Goal: Task Accomplishment & Management: Use online tool/utility

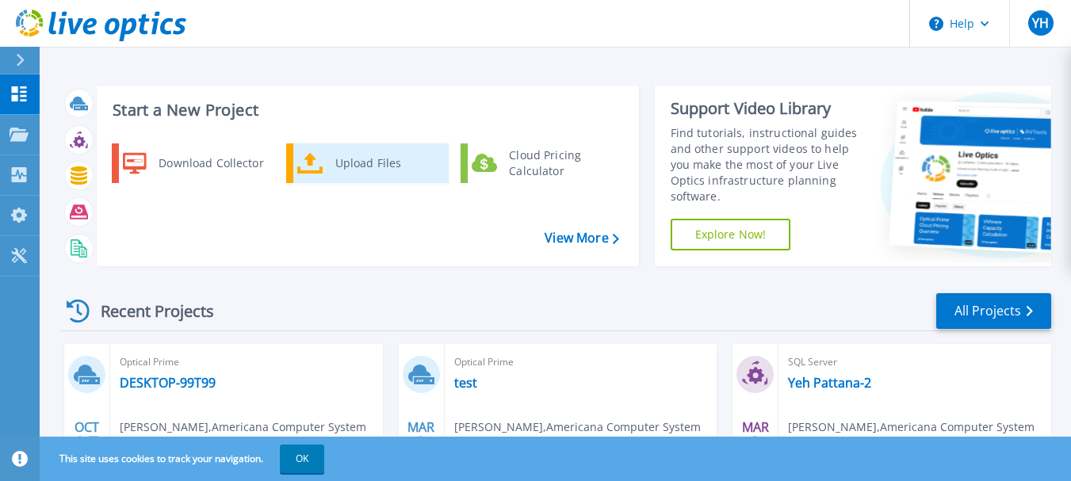
click at [360, 169] on div "Upload Files" at bounding box center [385, 163] width 117 height 32
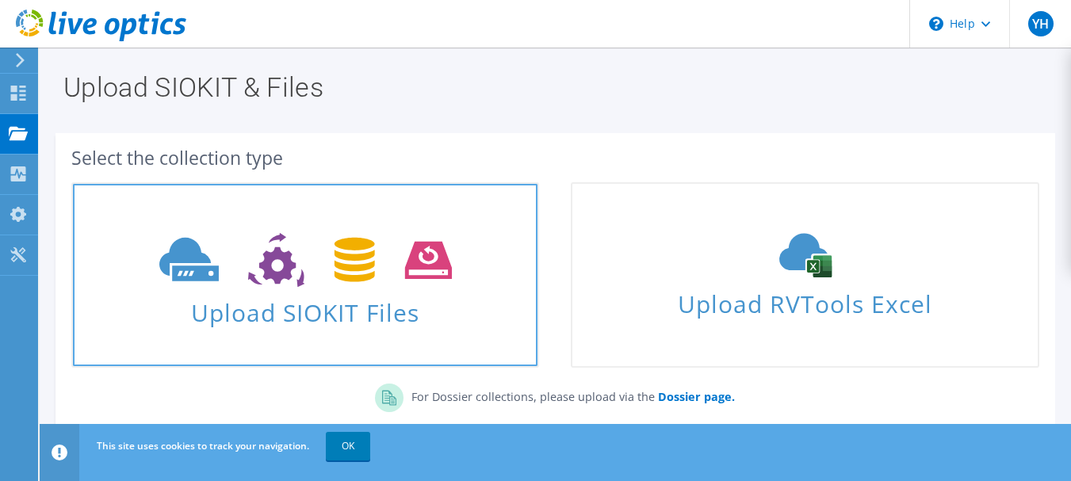
click at [350, 312] on span "Upload SIOKIT Files" at bounding box center [305, 308] width 465 height 34
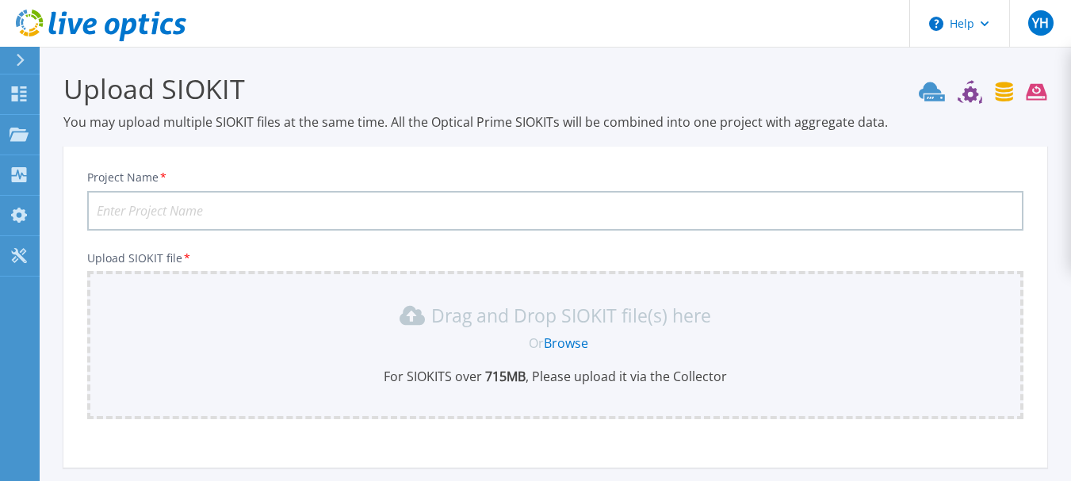
click at [293, 211] on input "Project Name *" at bounding box center [555, 211] width 936 height 40
type input "Test-Americana"
click at [555, 345] on link "Browse" at bounding box center [566, 343] width 44 height 17
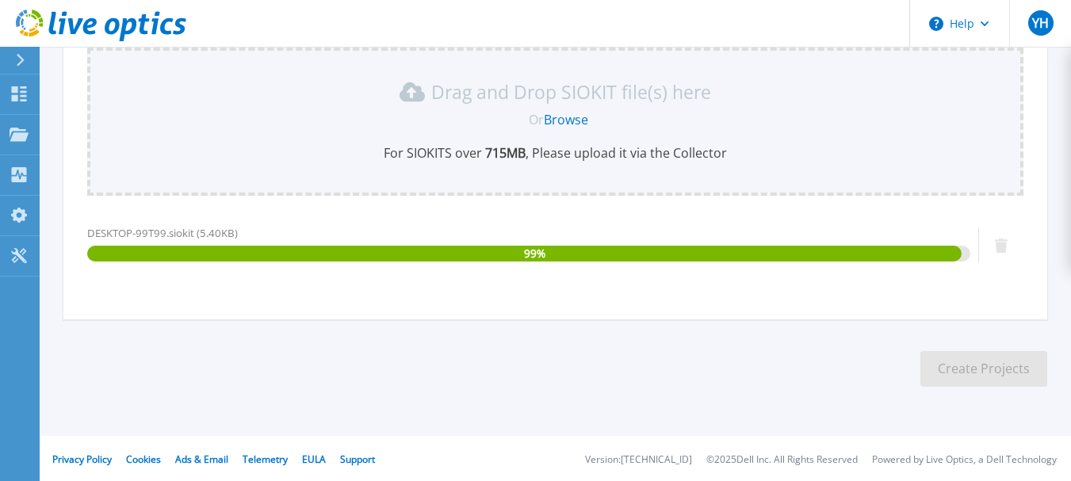
scroll to position [226, 0]
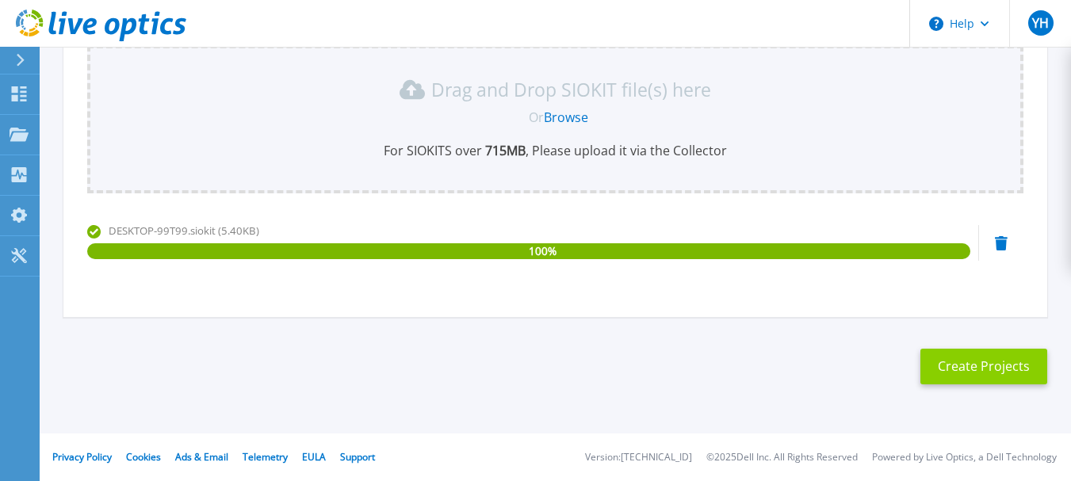
click at [942, 360] on button "Create Projects" at bounding box center [983, 367] width 127 height 36
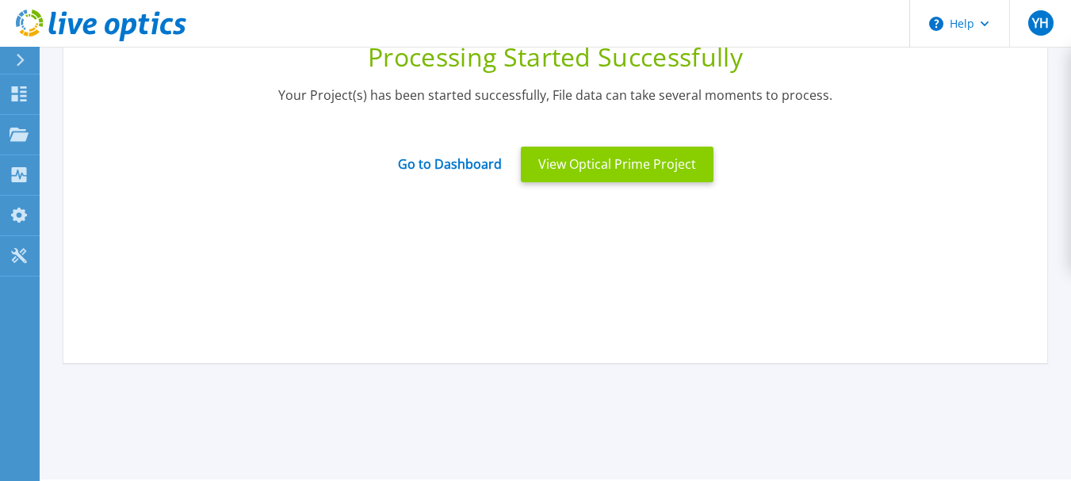
click at [620, 175] on button "View Optical Prime Project" at bounding box center [617, 165] width 193 height 36
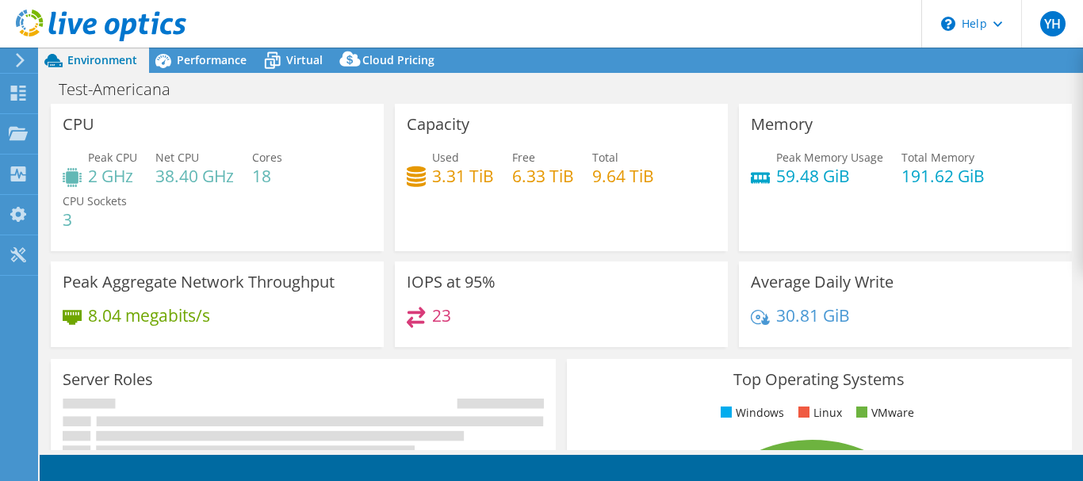
select select "USD"
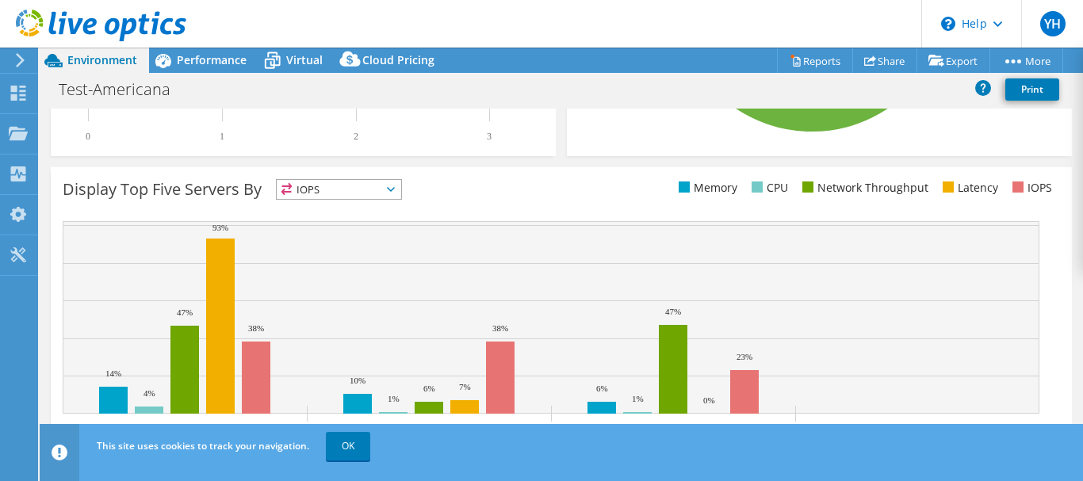
scroll to position [621, 0]
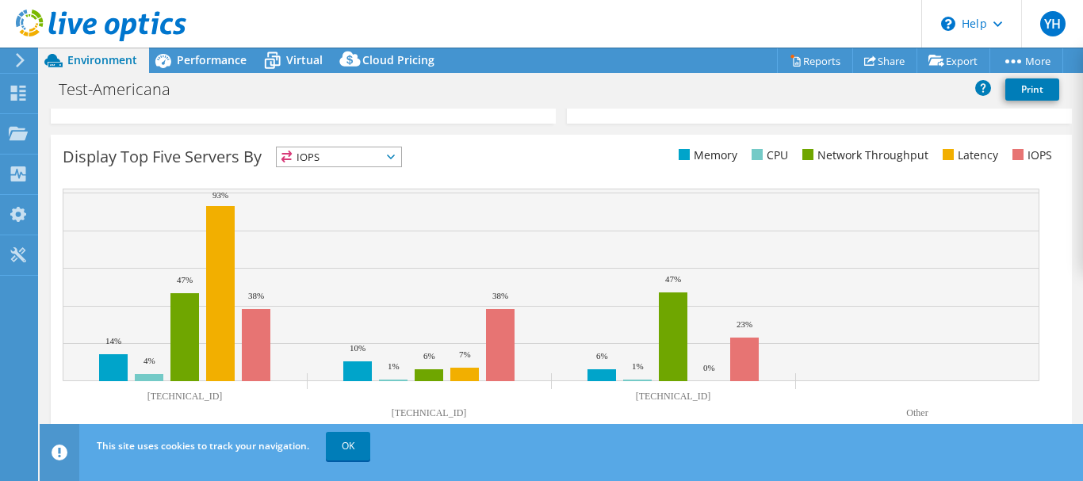
click at [392, 165] on span "IOPS" at bounding box center [339, 156] width 124 height 19
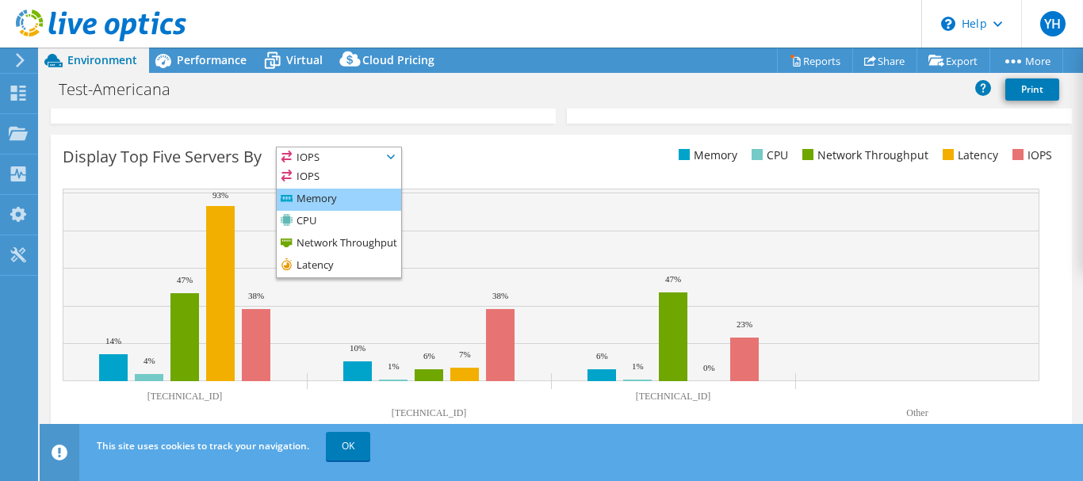
click at [369, 194] on li "Memory" at bounding box center [339, 200] width 124 height 22
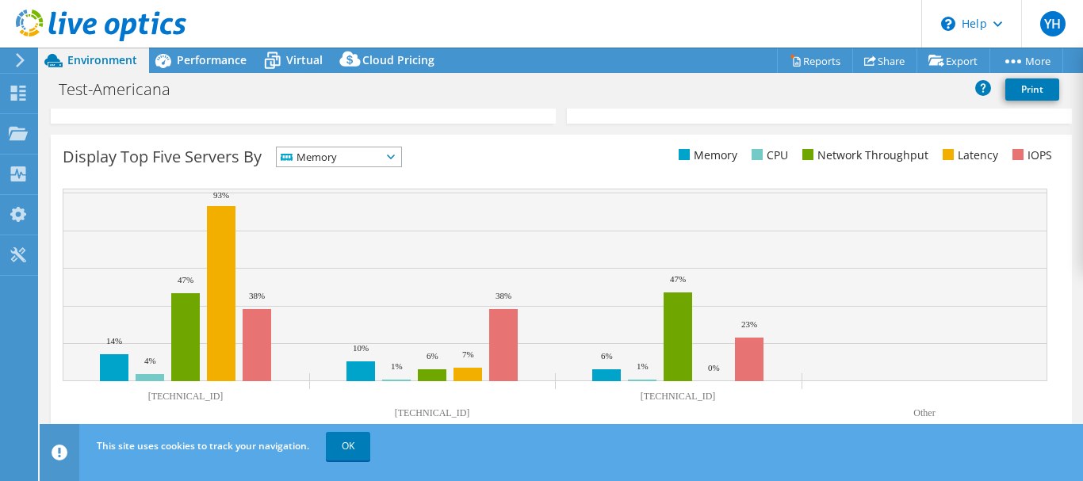
click at [380, 162] on span "Memory" at bounding box center [329, 156] width 105 height 19
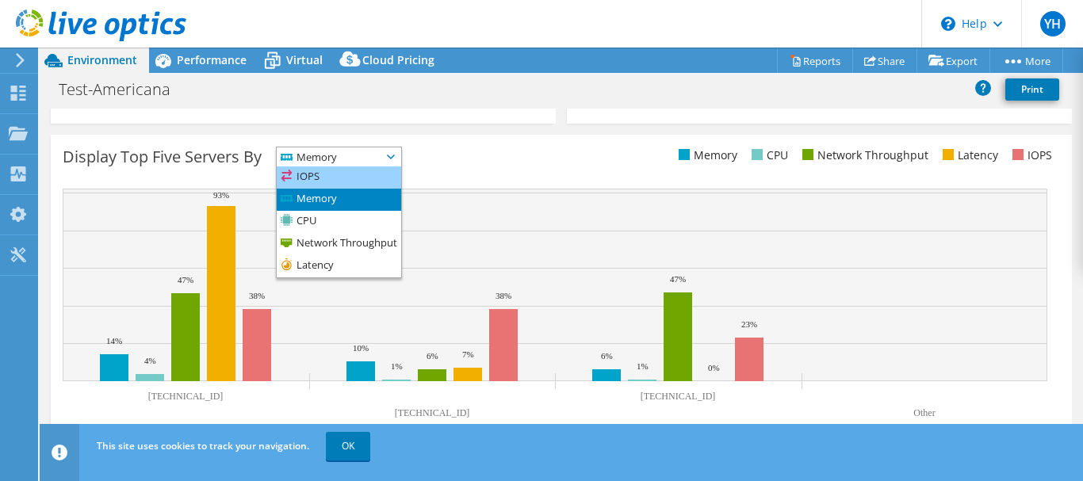
click at [373, 175] on li "IOPS" at bounding box center [339, 177] width 124 height 22
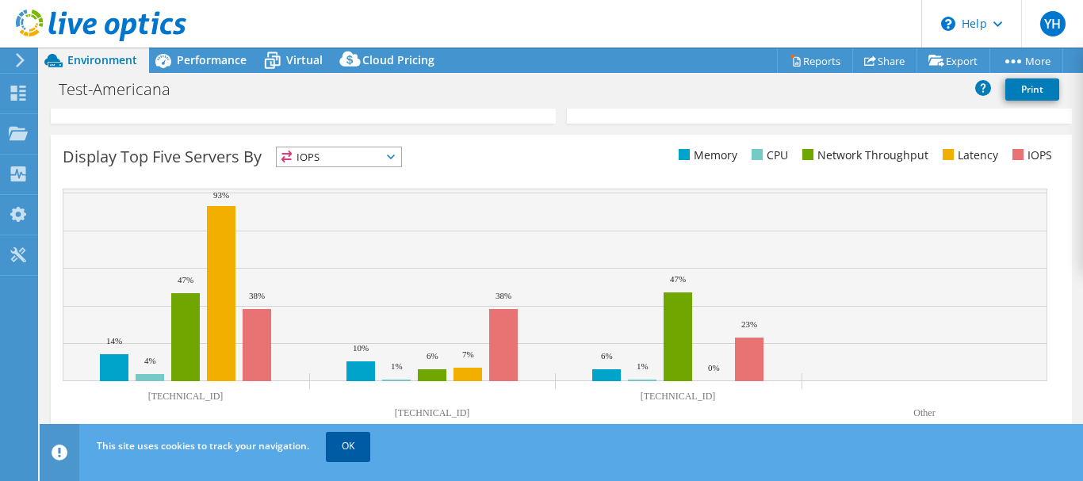
click at [354, 449] on link "OK" at bounding box center [348, 446] width 44 height 29
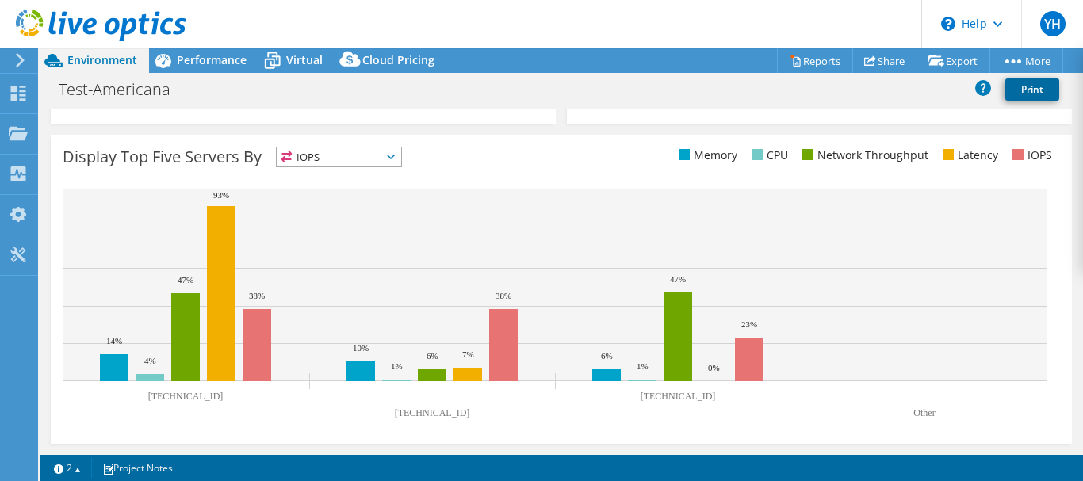
click at [1028, 92] on link "Print" at bounding box center [1032, 89] width 54 height 22
click at [809, 56] on link "Reports" at bounding box center [815, 60] width 76 height 25
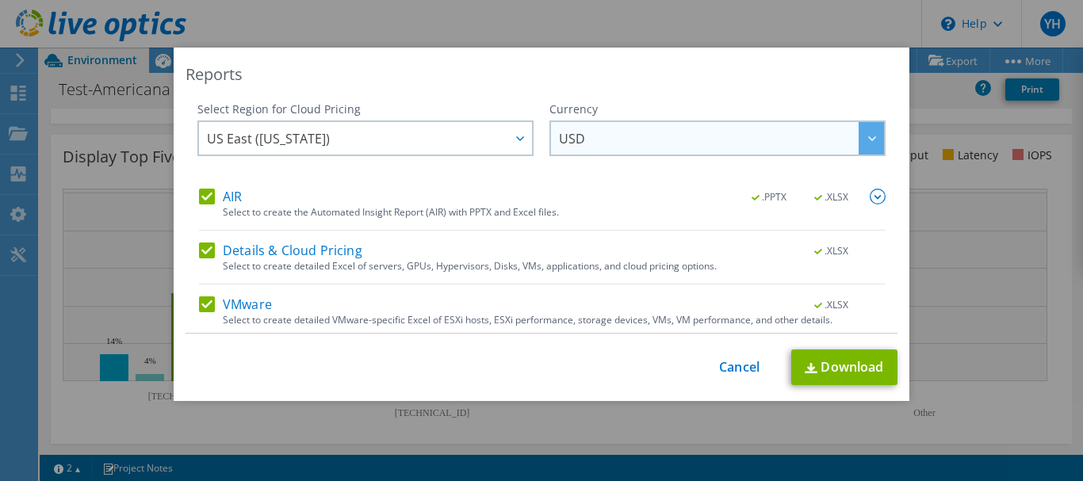
click at [661, 143] on span "USD" at bounding box center [721, 138] width 325 height 33
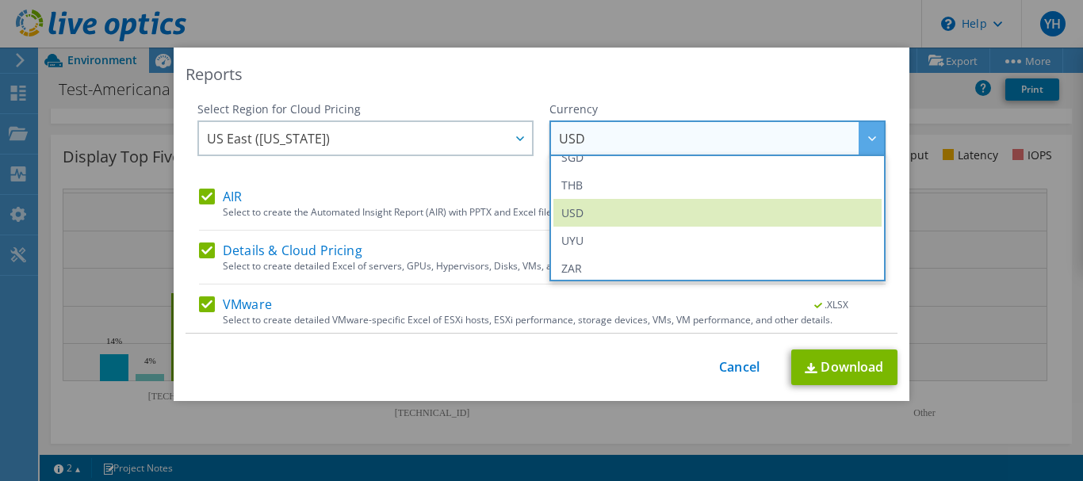
scroll to position [575, 0]
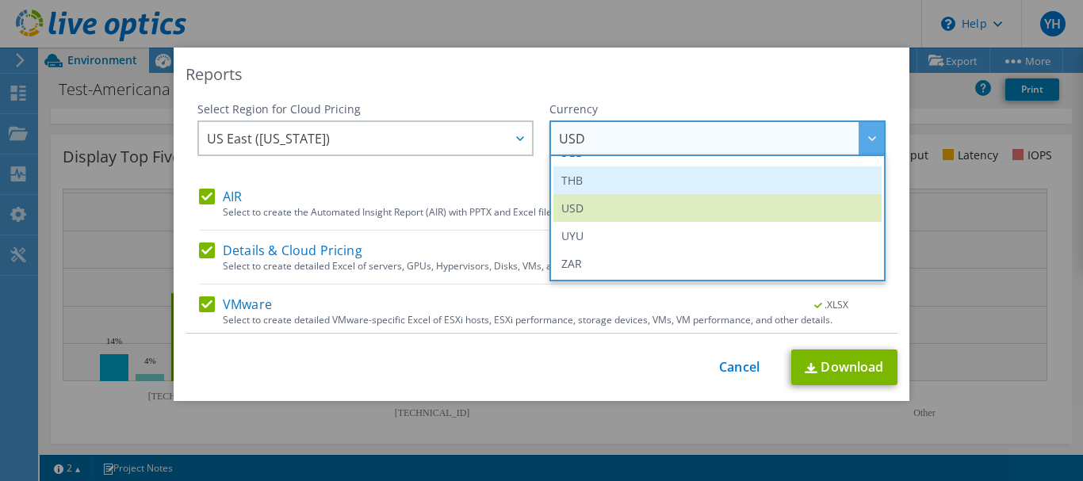
click at [619, 178] on li "THB" at bounding box center [717, 180] width 328 height 28
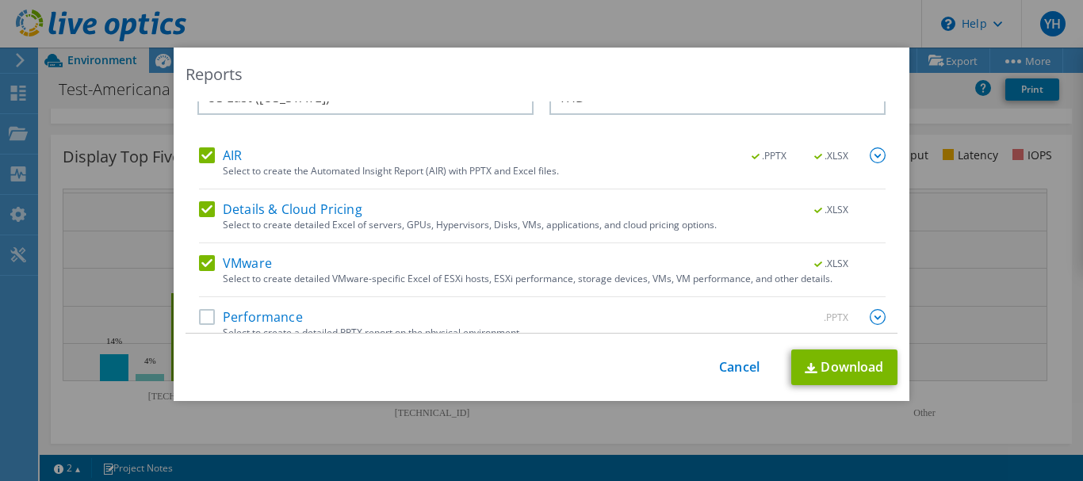
scroll to position [59, 0]
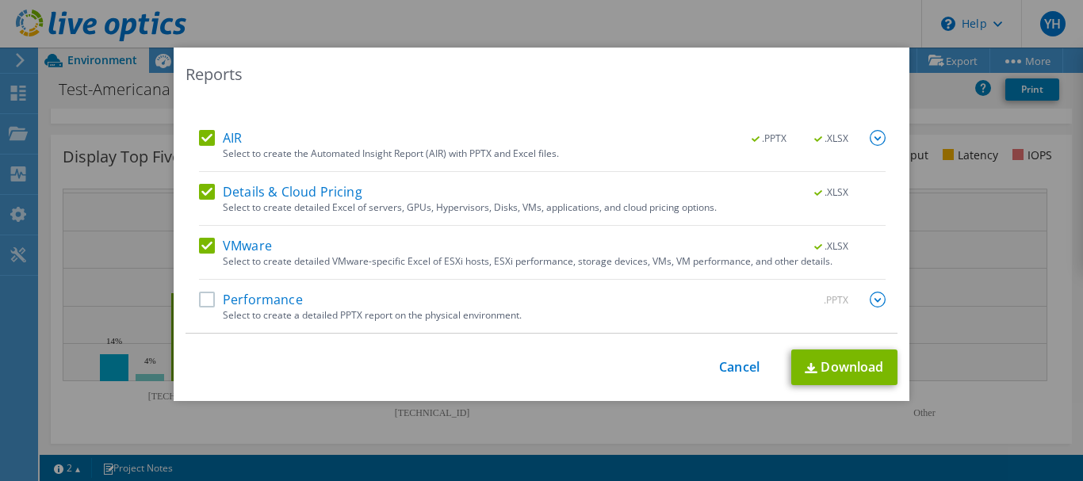
click at [200, 296] on label "Performance" at bounding box center [251, 300] width 104 height 16
click at [0, 0] on input "Performance" at bounding box center [0, 0] width 0 height 0
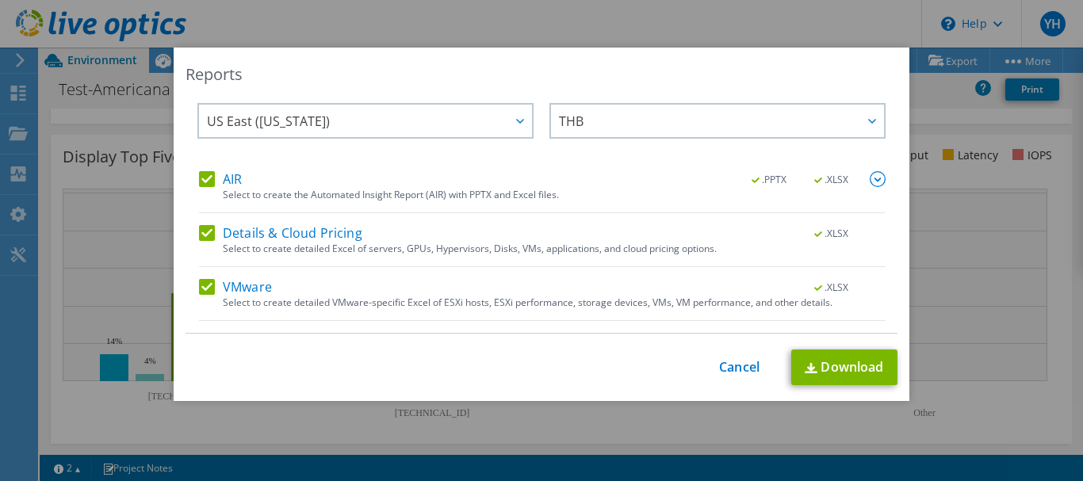
scroll to position [0, 0]
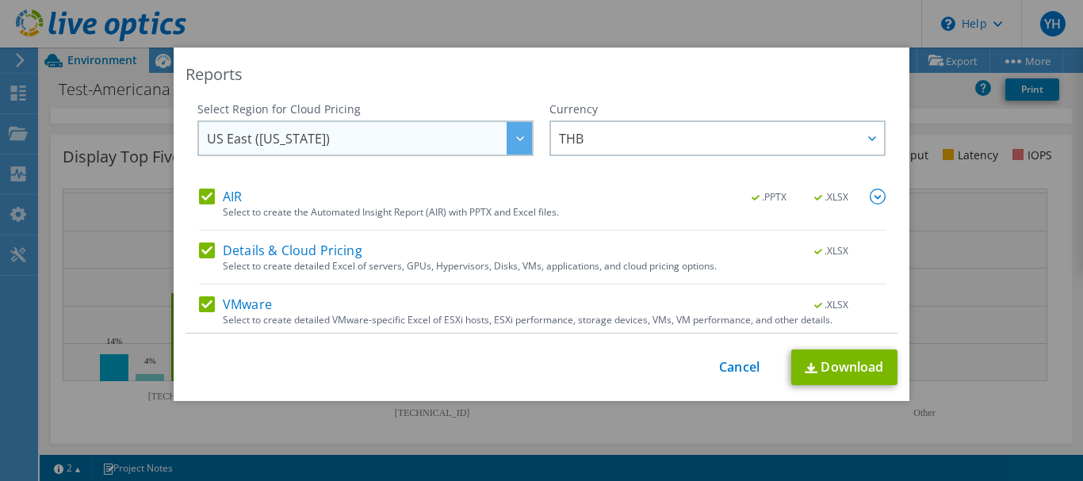
click at [465, 148] on span "US East ([US_STATE])" at bounding box center [369, 138] width 325 height 33
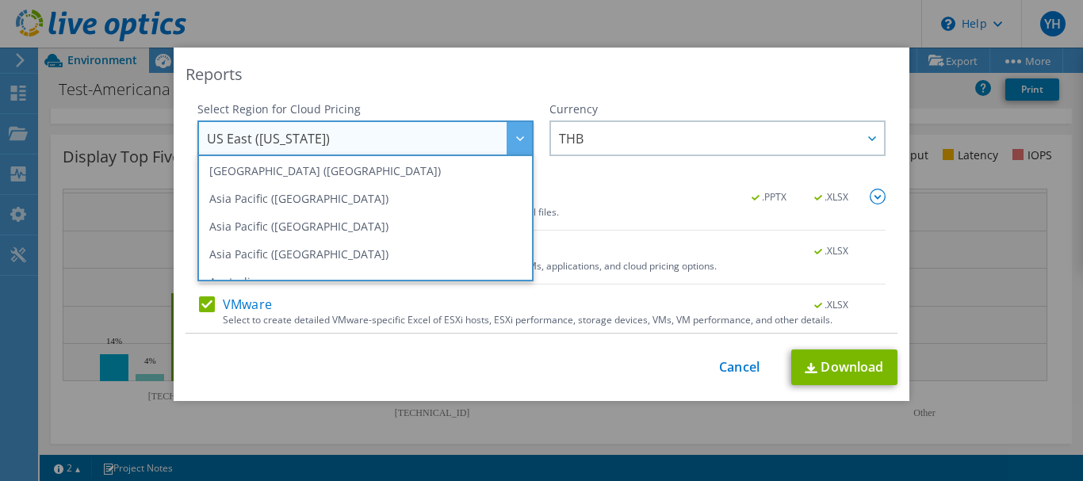
scroll to position [16, 0]
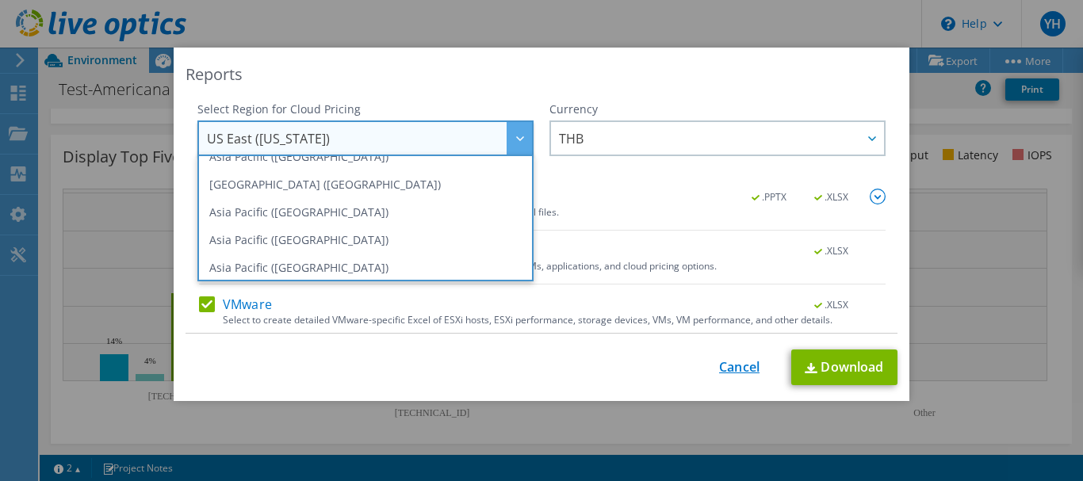
click at [732, 369] on link "Cancel" at bounding box center [739, 367] width 40 height 15
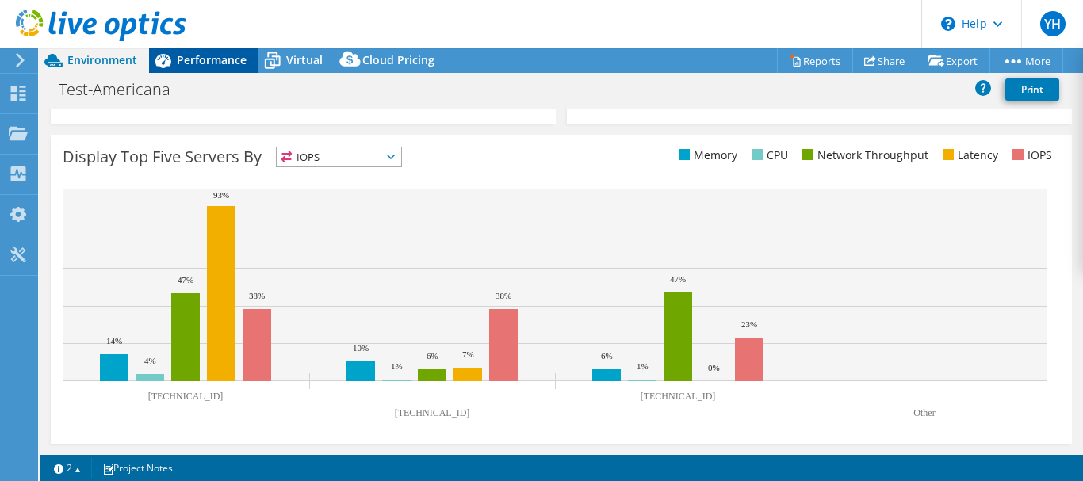
click at [242, 65] on span "Performance" at bounding box center [212, 59] width 70 height 15
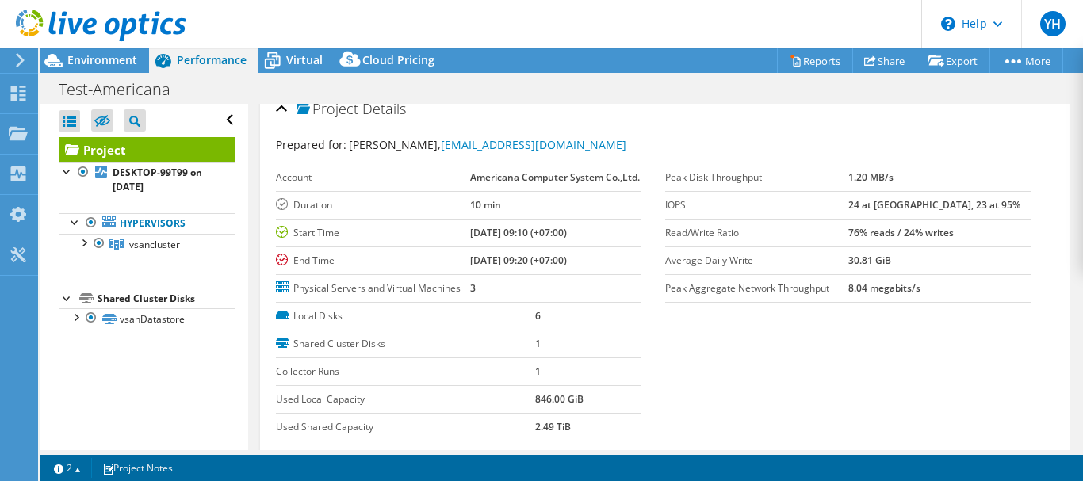
scroll to position [0, 0]
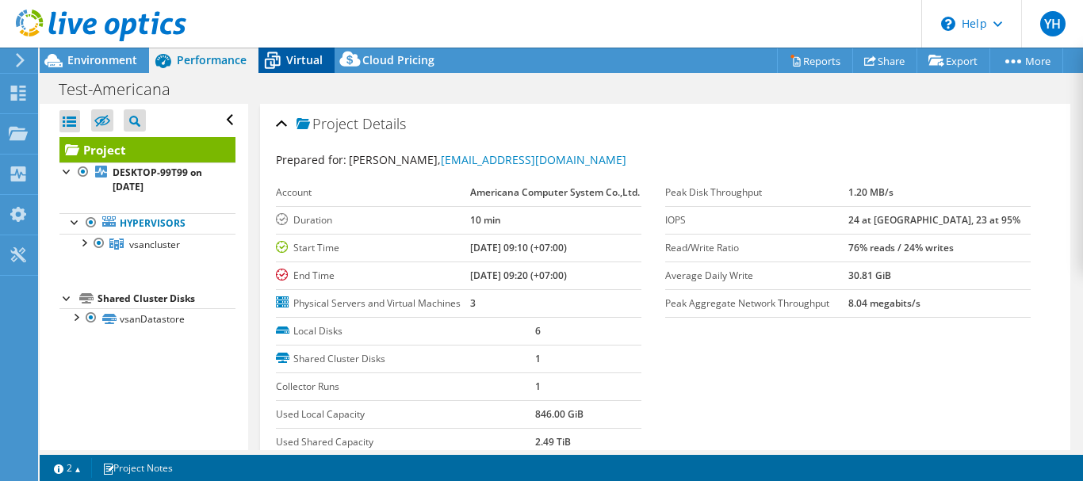
click at [300, 59] on span "Virtual" at bounding box center [304, 59] width 36 height 15
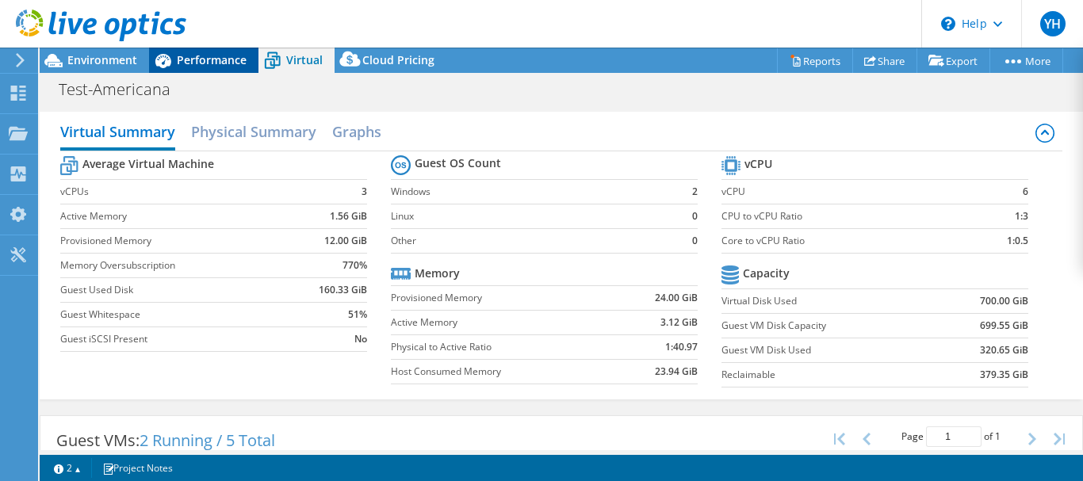
click at [193, 66] on span "Performance" at bounding box center [212, 59] width 70 height 15
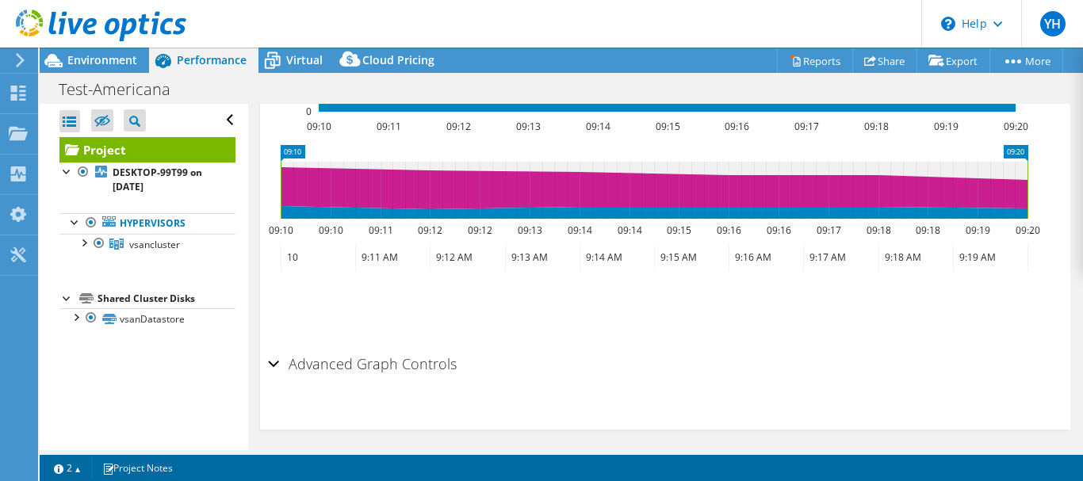
scroll to position [801, 0]
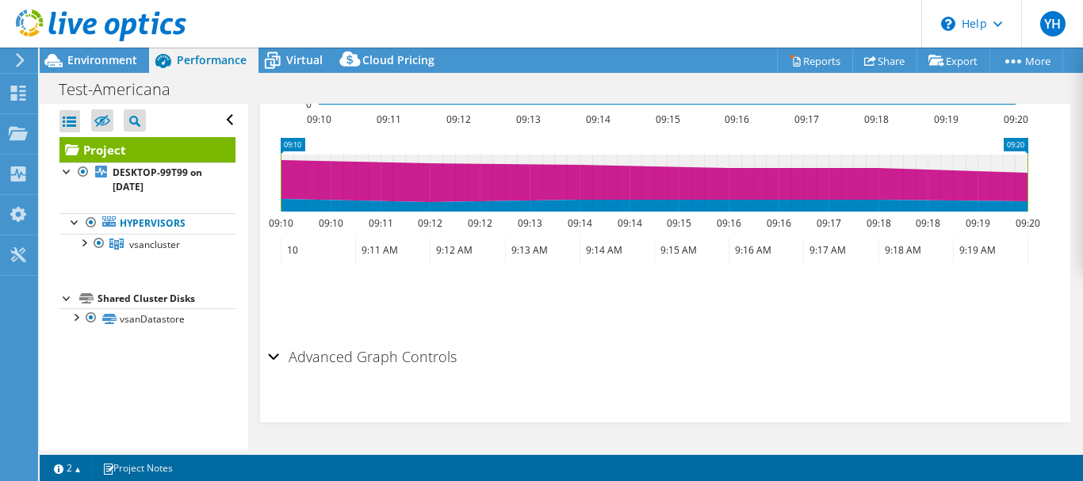
click at [275, 357] on div "Advanced Graph Controls" at bounding box center [665, 358] width 794 height 34
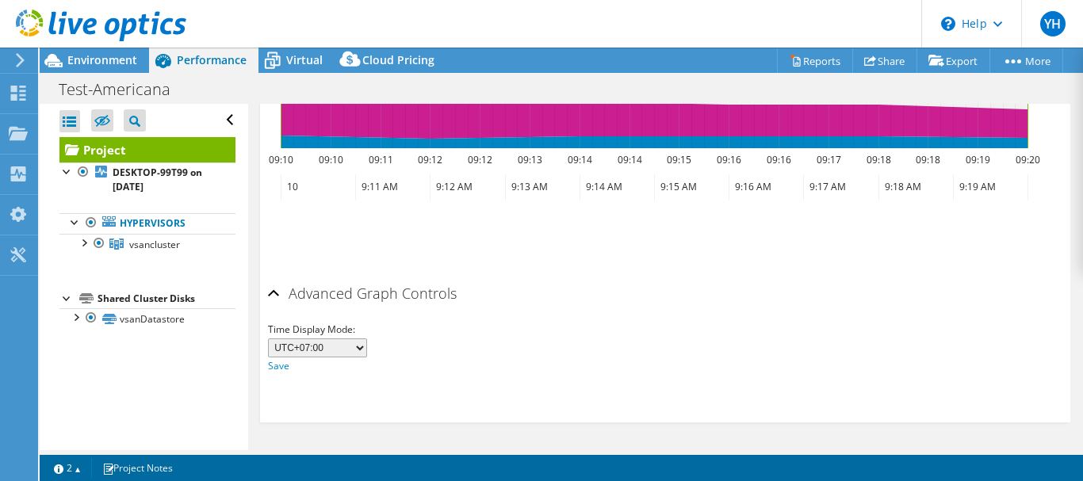
scroll to position [865, 0]
click at [138, 243] on span "vsancluster" at bounding box center [154, 244] width 51 height 13
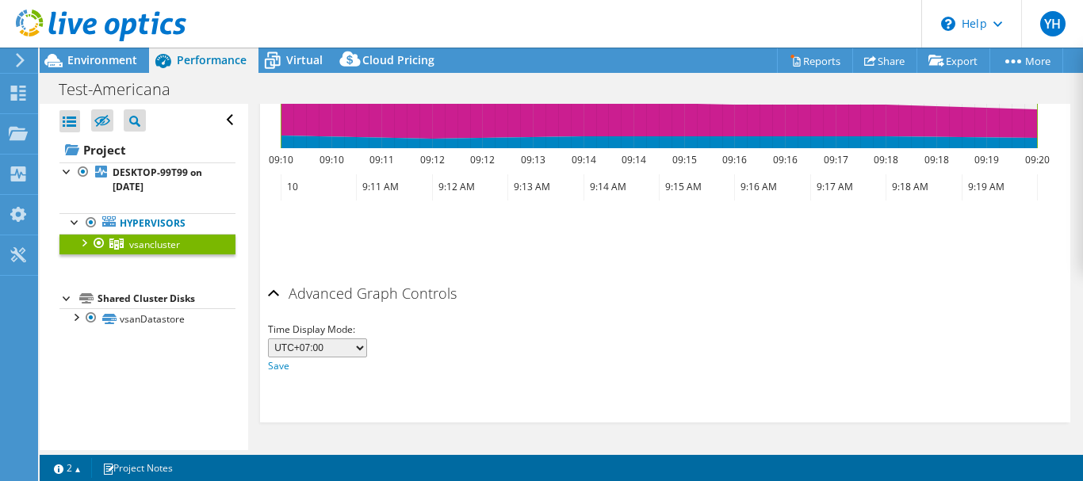
scroll to position [722, 0]
click at [85, 242] on div at bounding box center [83, 242] width 16 height 16
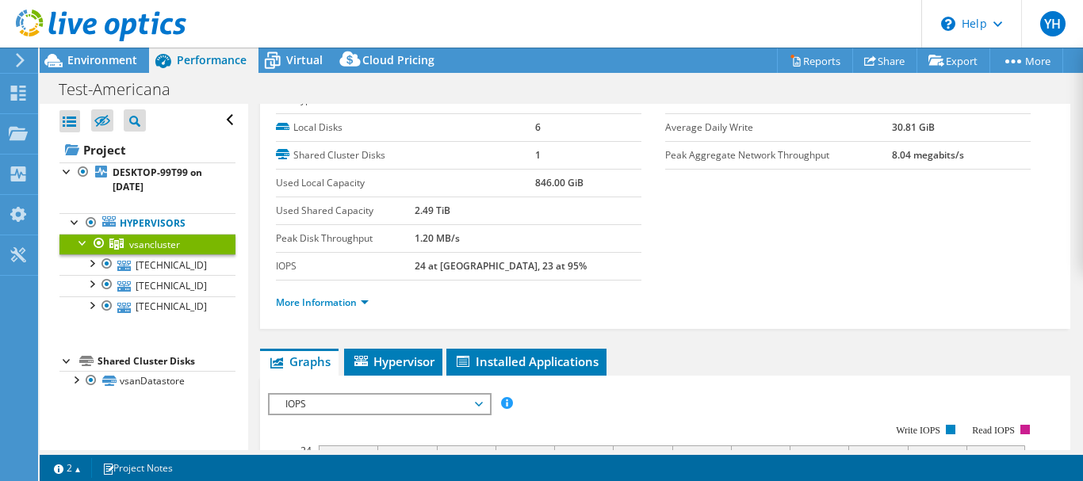
scroll to position [0, 0]
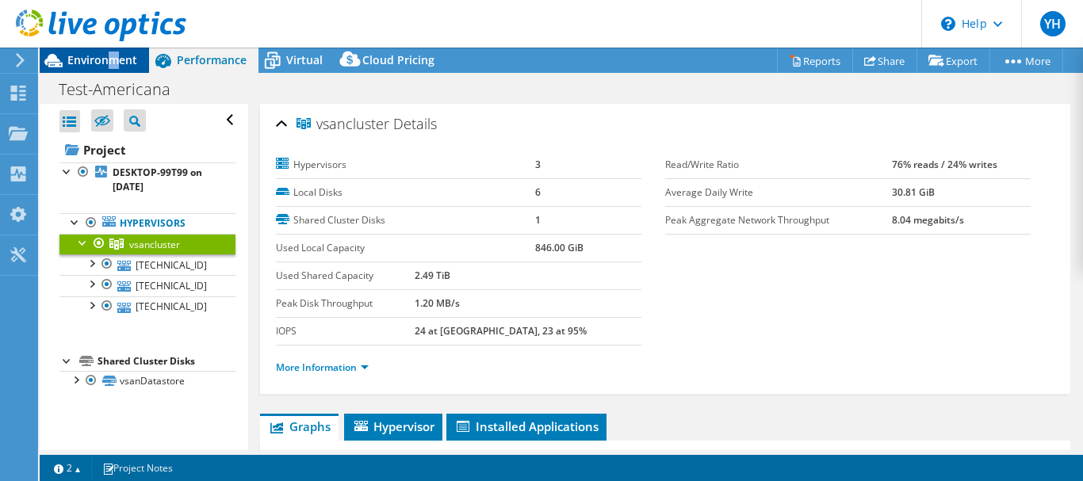
click at [113, 62] on span "Environment" at bounding box center [102, 59] width 70 height 15
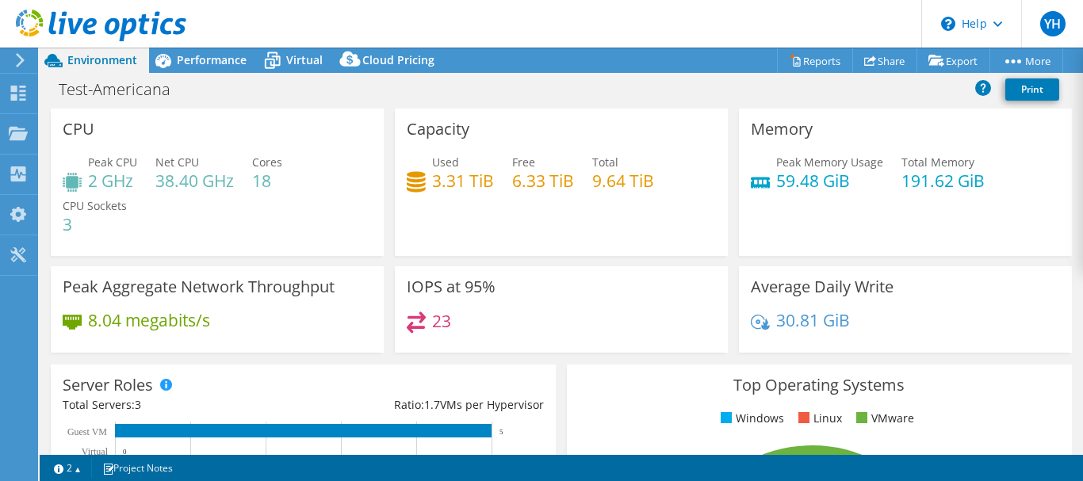
click at [564, 107] on div "Test-Americana Print" at bounding box center [561, 92] width 1043 height 34
click at [1016, 96] on link "Print" at bounding box center [1032, 89] width 54 height 22
click at [826, 63] on link "Reports" at bounding box center [815, 60] width 76 height 25
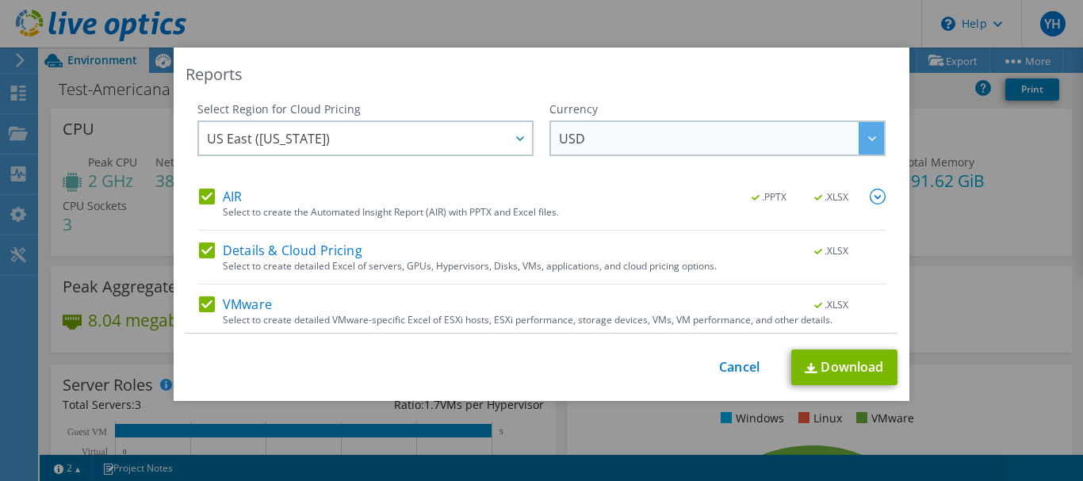
scroll to position [59, 0]
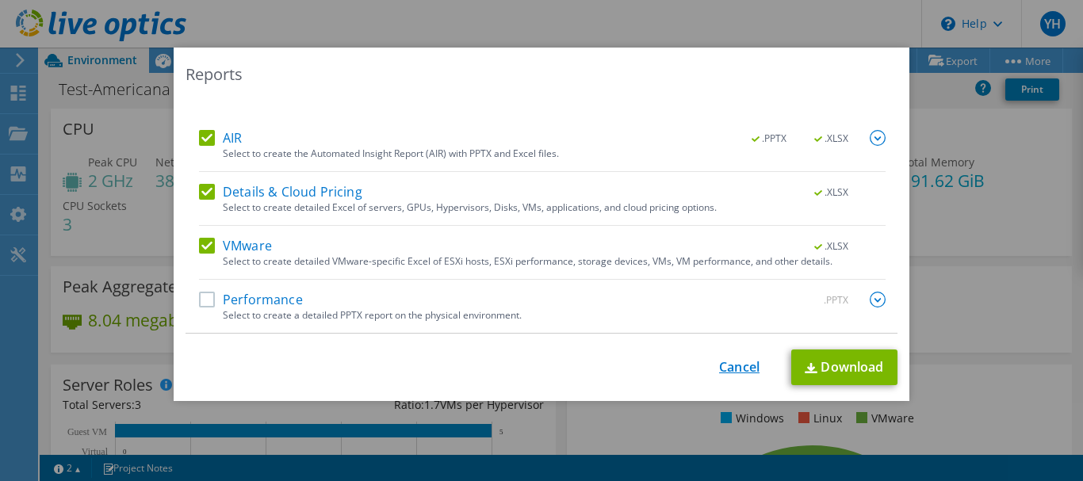
click at [740, 369] on link "Cancel" at bounding box center [739, 367] width 40 height 15
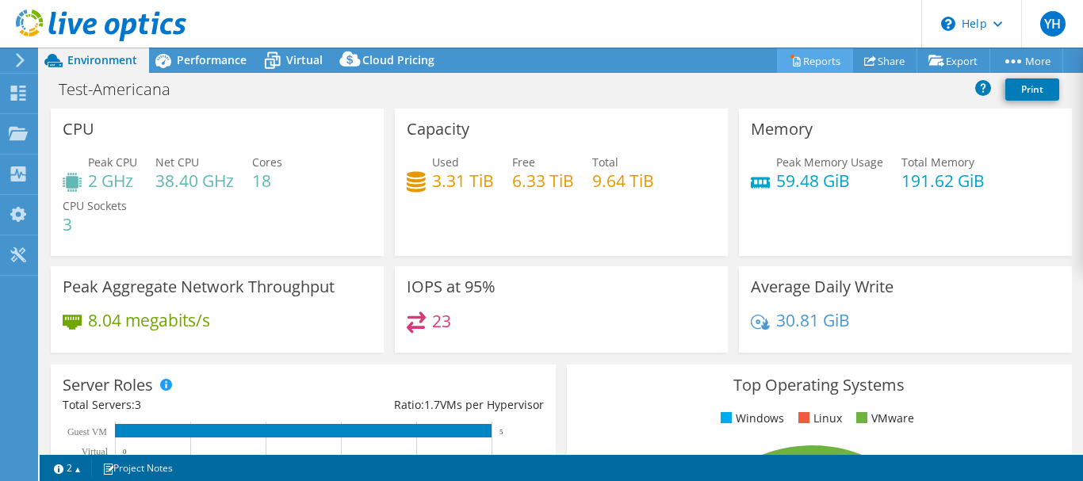
click at [805, 68] on link "Reports" at bounding box center [815, 60] width 76 height 25
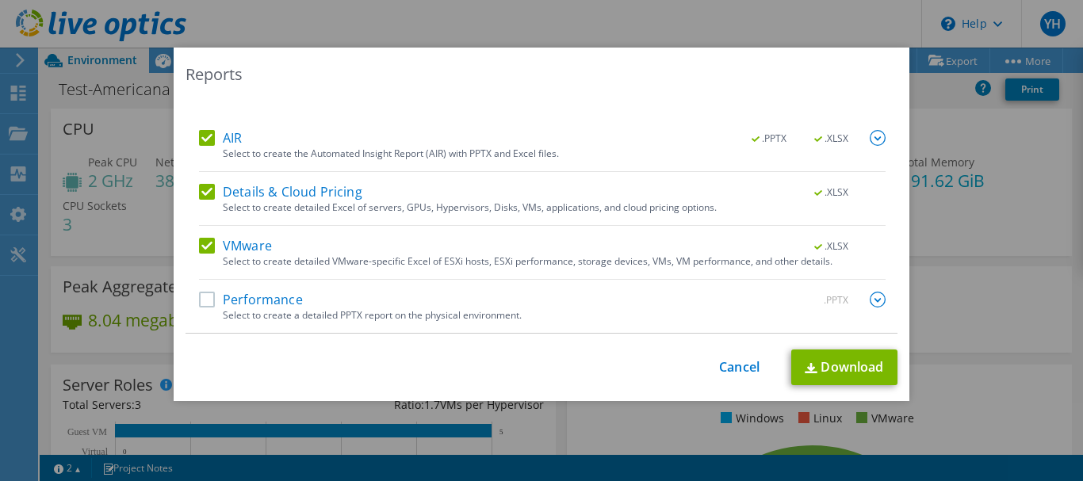
click at [214, 300] on label "Performance" at bounding box center [251, 300] width 104 height 16
click at [0, 0] on input "Performance" at bounding box center [0, 0] width 0 height 0
click at [209, 196] on label "Details & Cloud Pricing" at bounding box center [280, 192] width 163 height 16
click at [0, 0] on input "Details & Cloud Pricing" at bounding box center [0, 0] width 0 height 0
drag, startPoint x: 206, startPoint y: 139, endPoint x: 216, endPoint y: 145, distance: 11.4
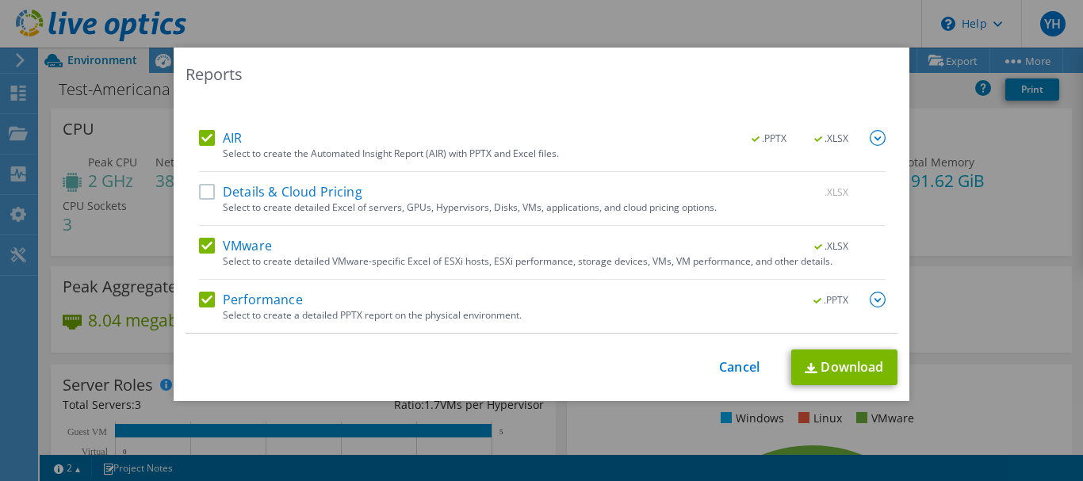
click at [207, 140] on label "AIR" at bounding box center [220, 138] width 43 height 16
click at [0, 0] on input "AIR" at bounding box center [0, 0] width 0 height 0
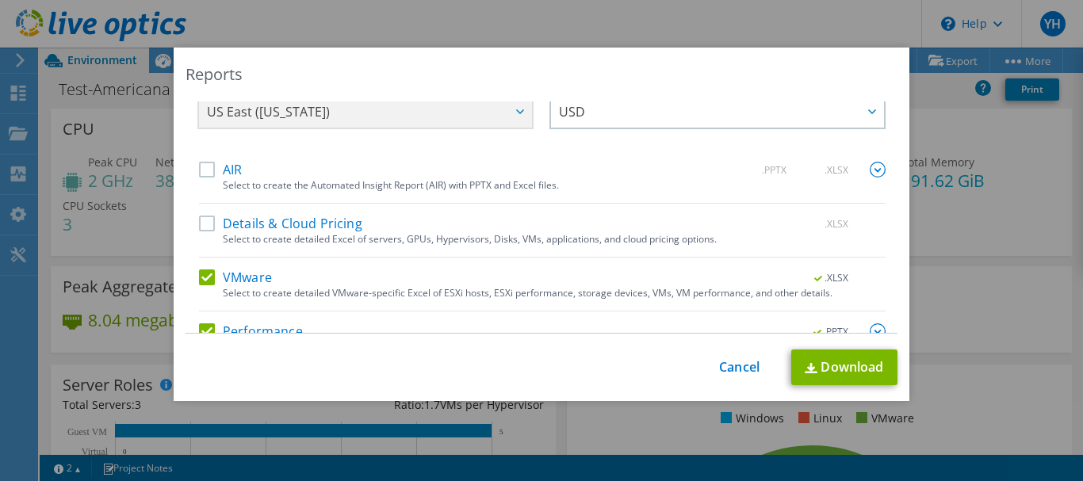
scroll to position [0, 0]
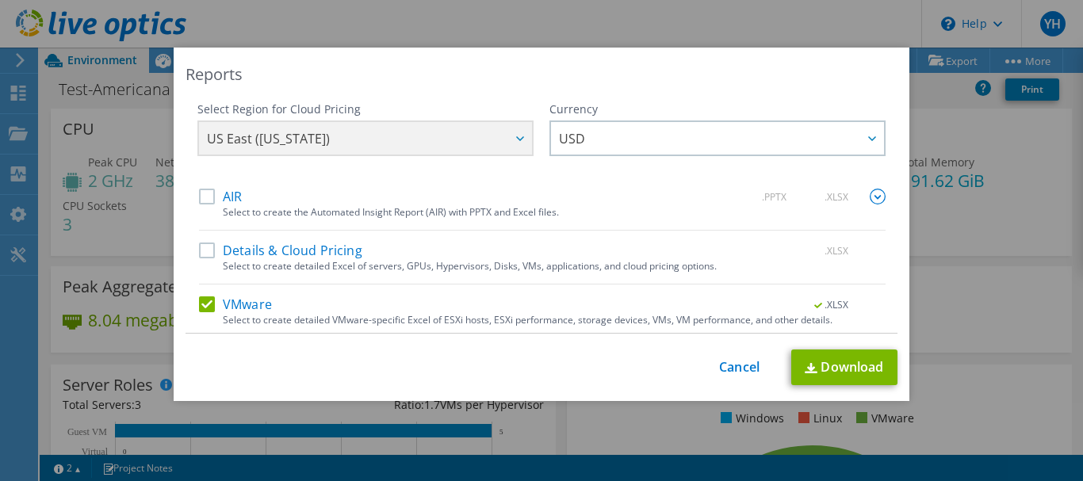
click at [483, 143] on div "US East ([US_STATE]) [GEOGRAPHIC_DATA] ([GEOGRAPHIC_DATA]) [GEOGRAPHIC_DATA] ([…" at bounding box center [365, 140] width 336 height 40
click at [507, 137] on div "US East ([US_STATE]) [GEOGRAPHIC_DATA] ([GEOGRAPHIC_DATA]) [GEOGRAPHIC_DATA] ([…" at bounding box center [365, 140] width 336 height 40
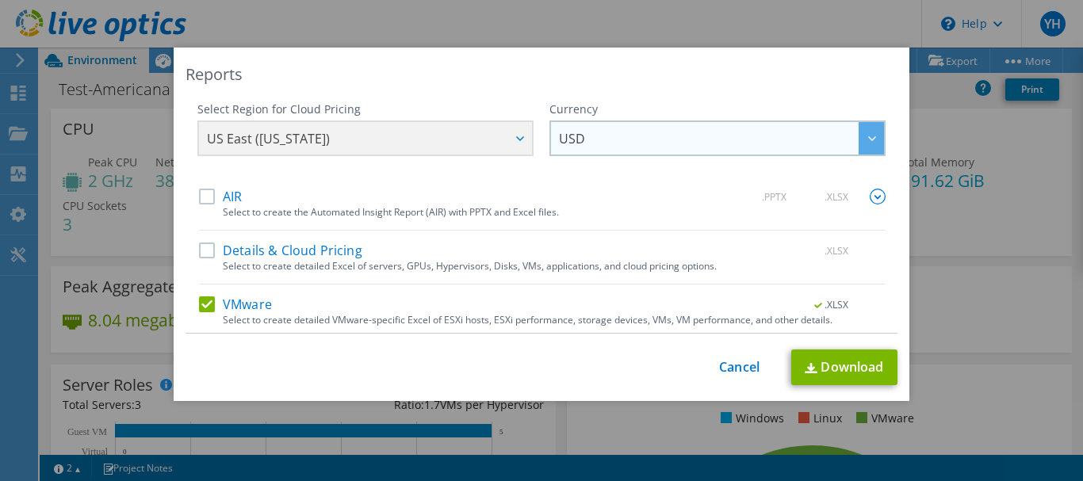
click at [625, 143] on span "USD" at bounding box center [721, 138] width 325 height 33
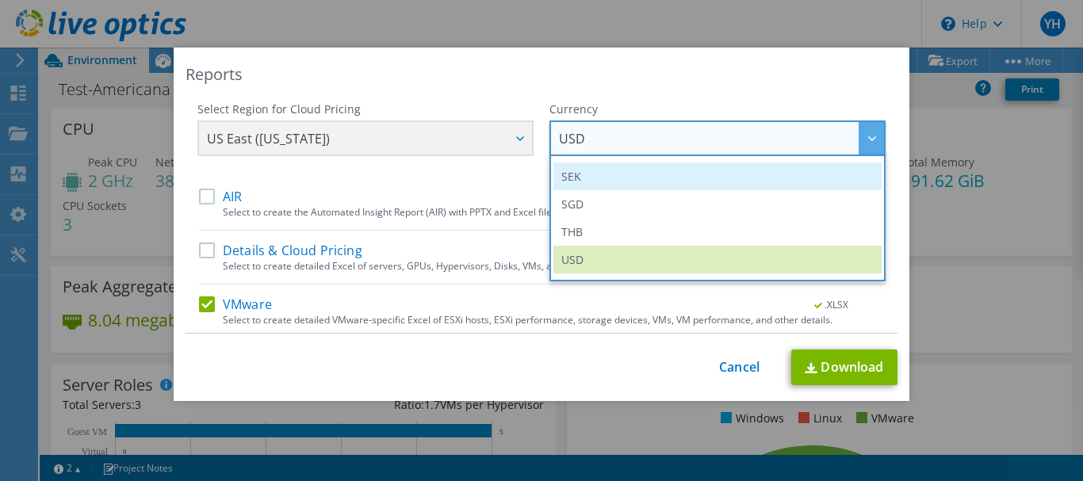
scroll to position [575, 0]
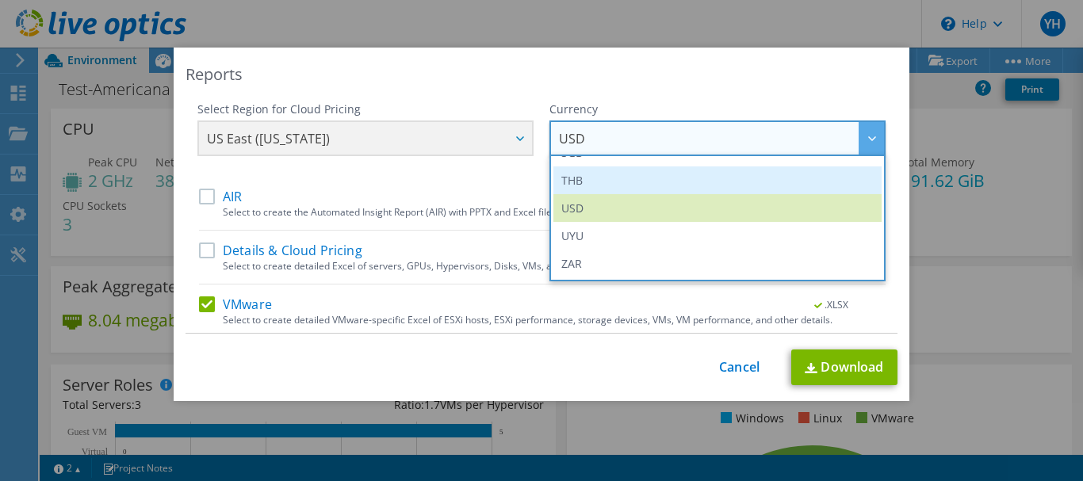
click at [605, 184] on li "THB" at bounding box center [717, 180] width 328 height 28
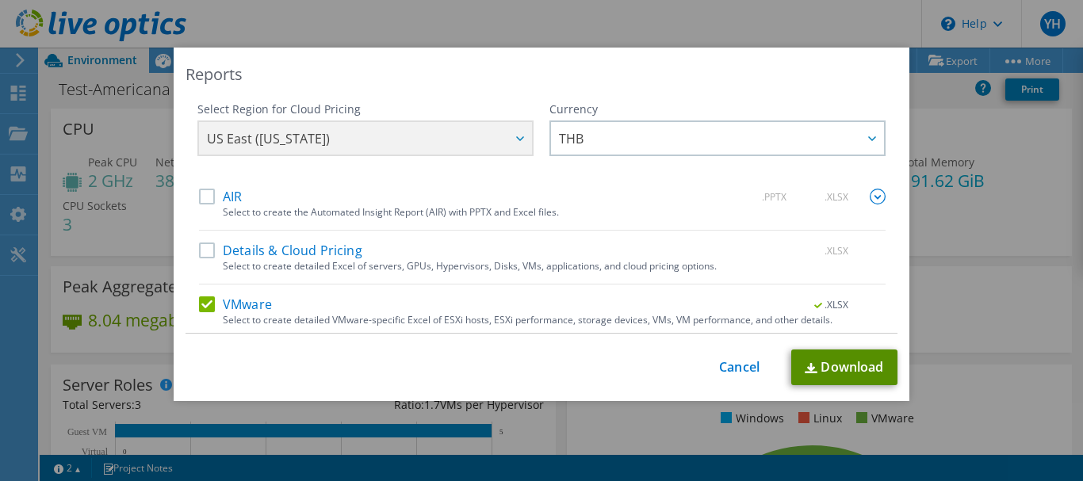
click at [805, 367] on img at bounding box center [811, 368] width 13 height 10
click at [735, 368] on link "Cancel" at bounding box center [739, 367] width 40 height 15
